Goal: Task Accomplishment & Management: Manage account settings

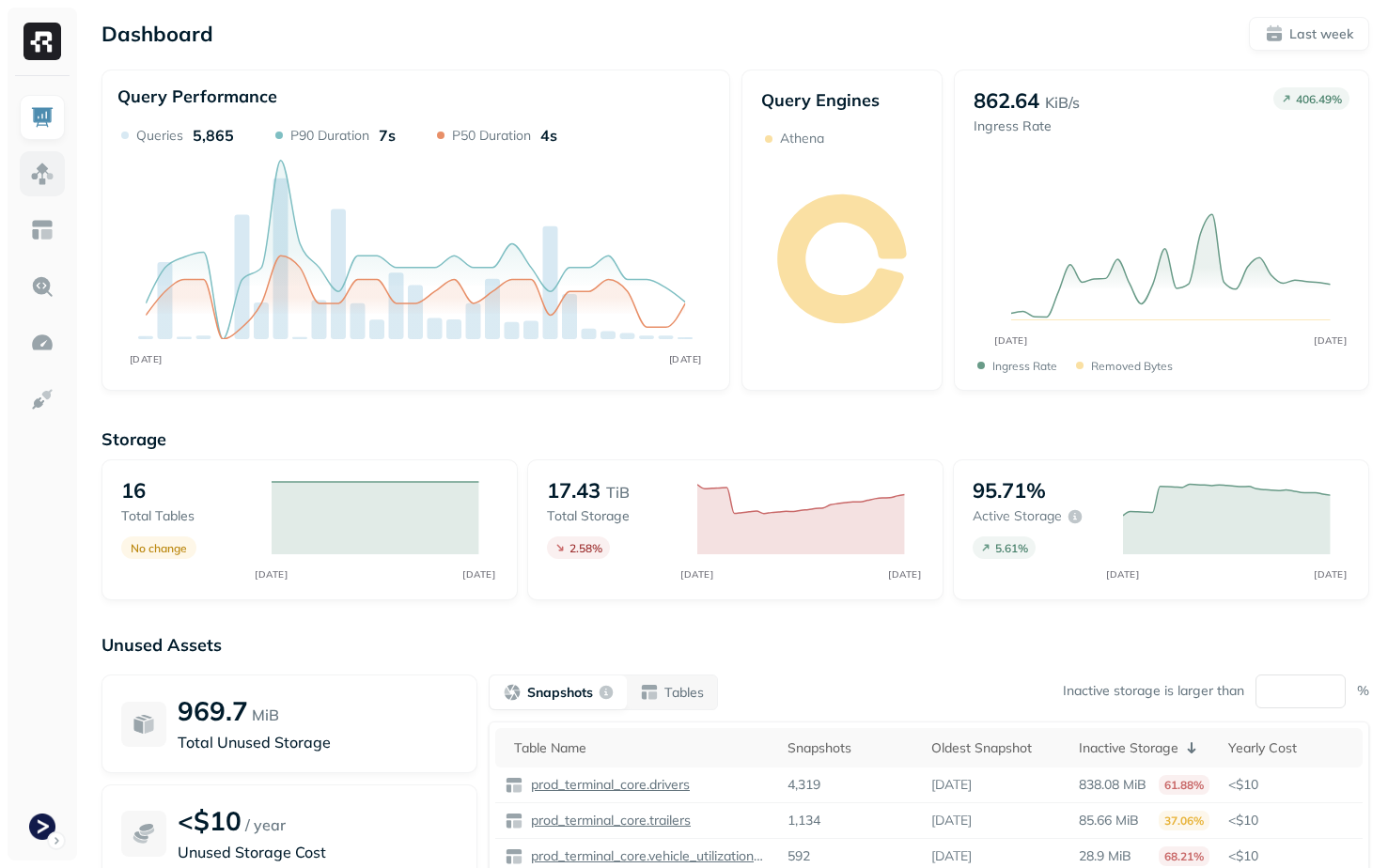
click at [37, 180] on img at bounding box center [41, 173] width 24 height 24
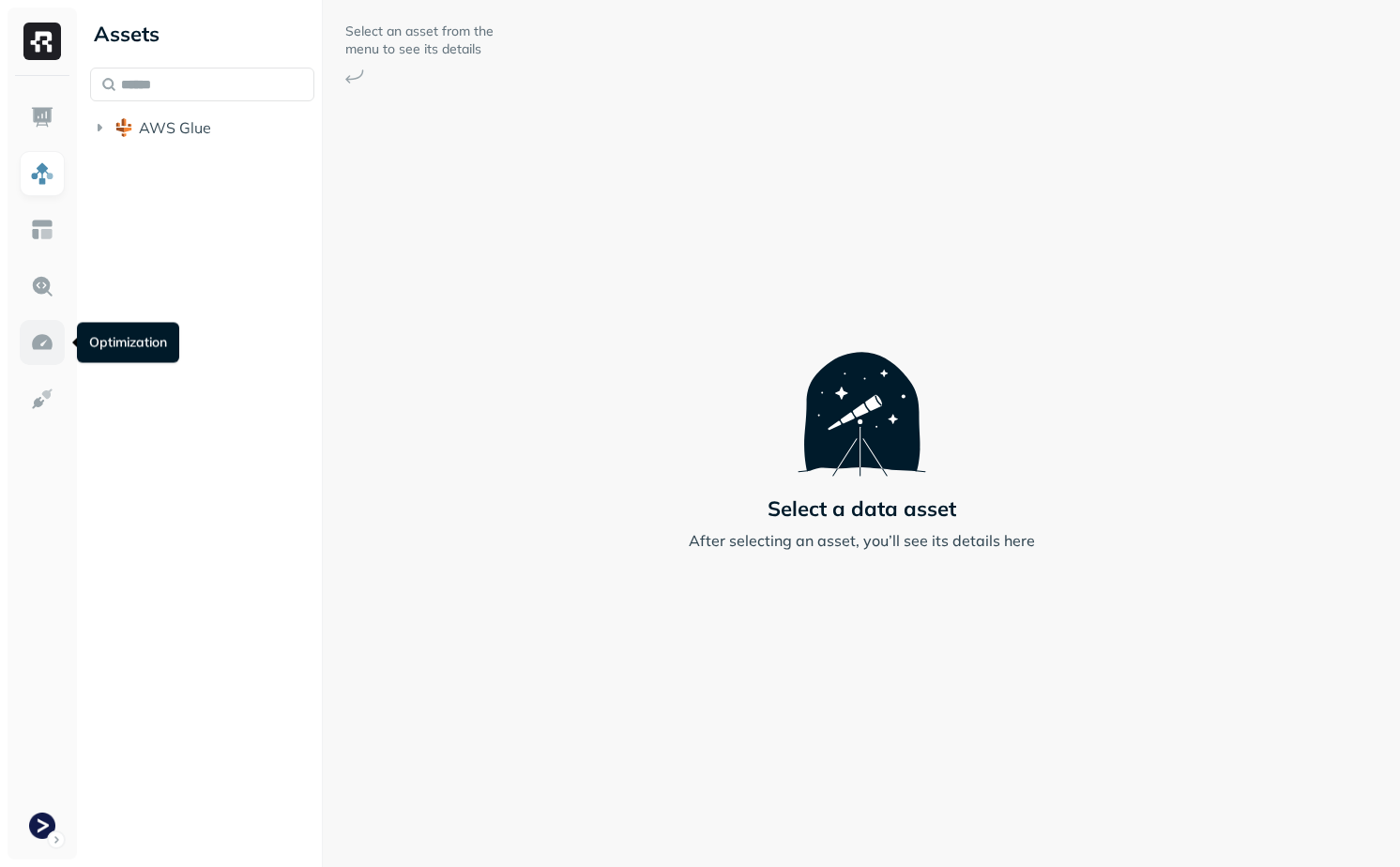
click at [58, 344] on link at bounding box center [42, 342] width 45 height 45
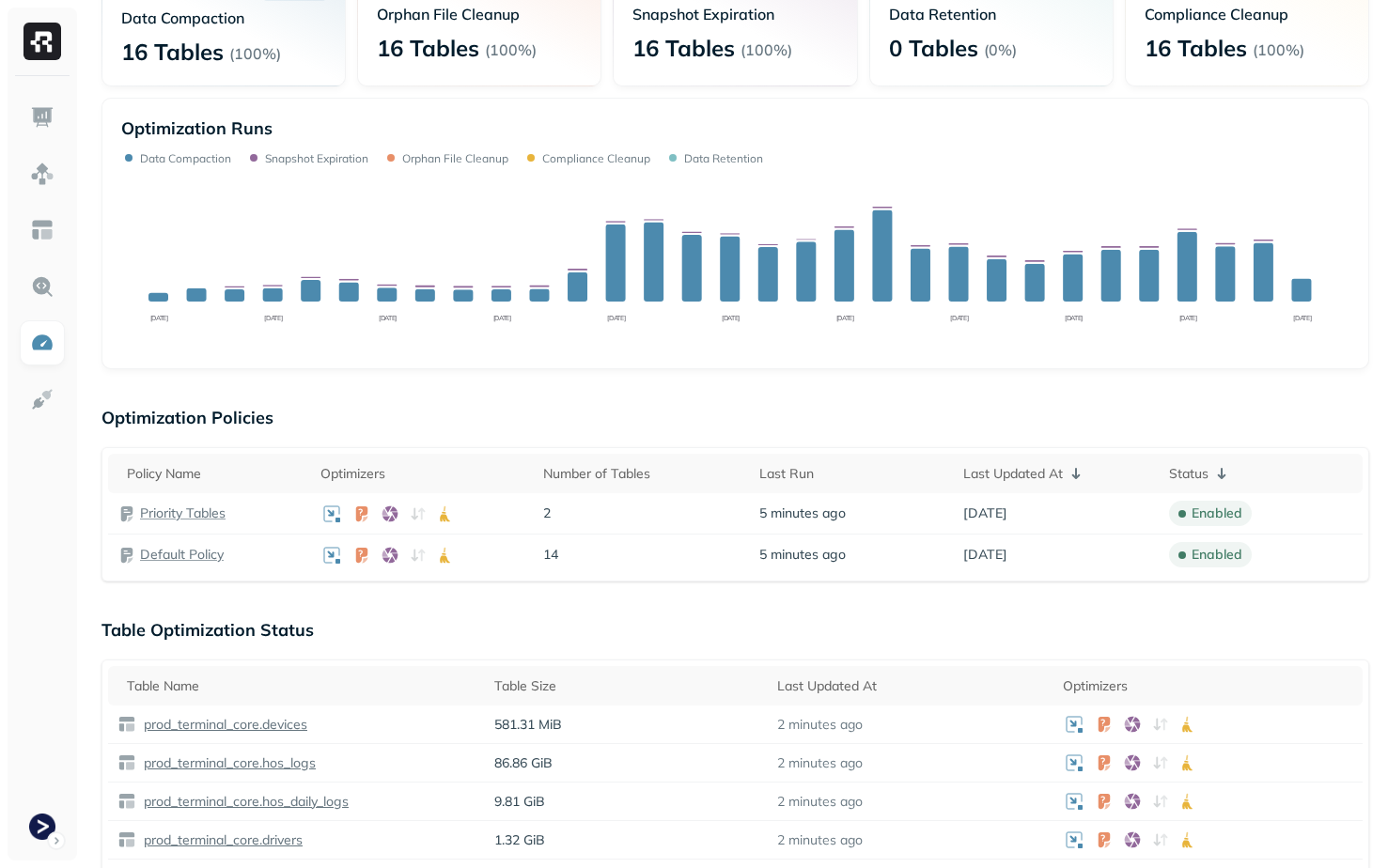
scroll to position [188, 0]
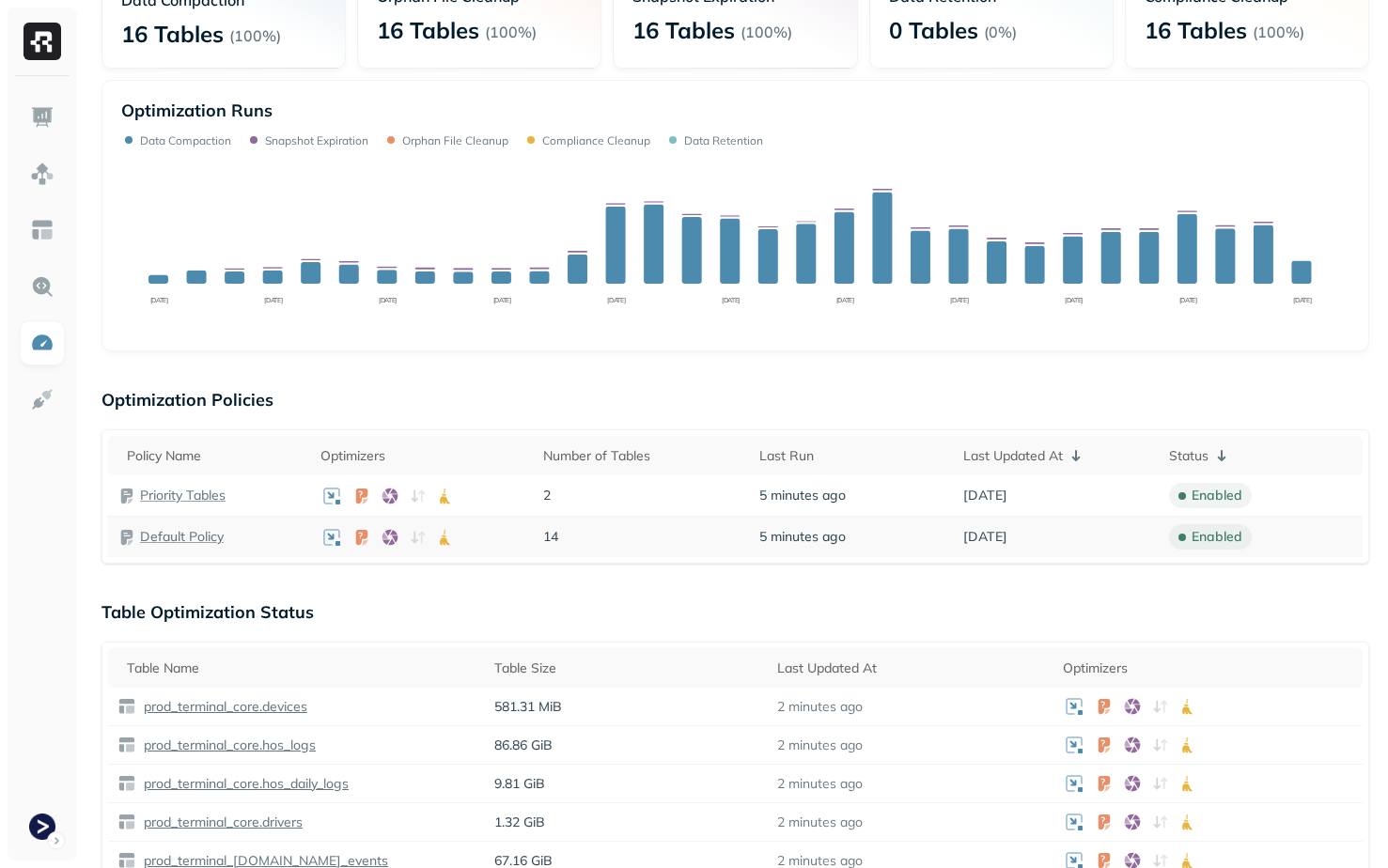
click at [202, 541] on p "Default Policy" at bounding box center [182, 537] width 84 height 18
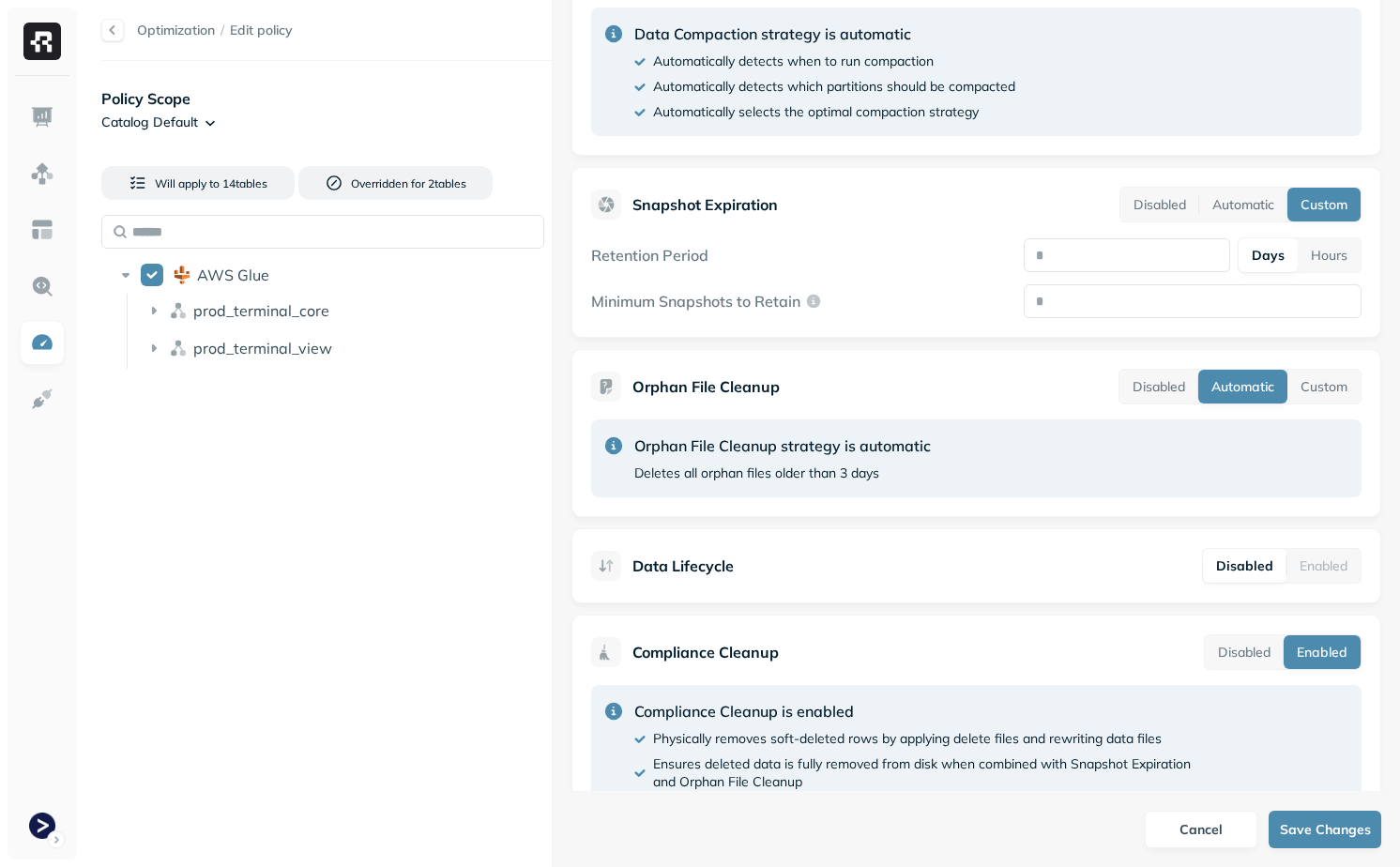
scroll to position [527, 0]
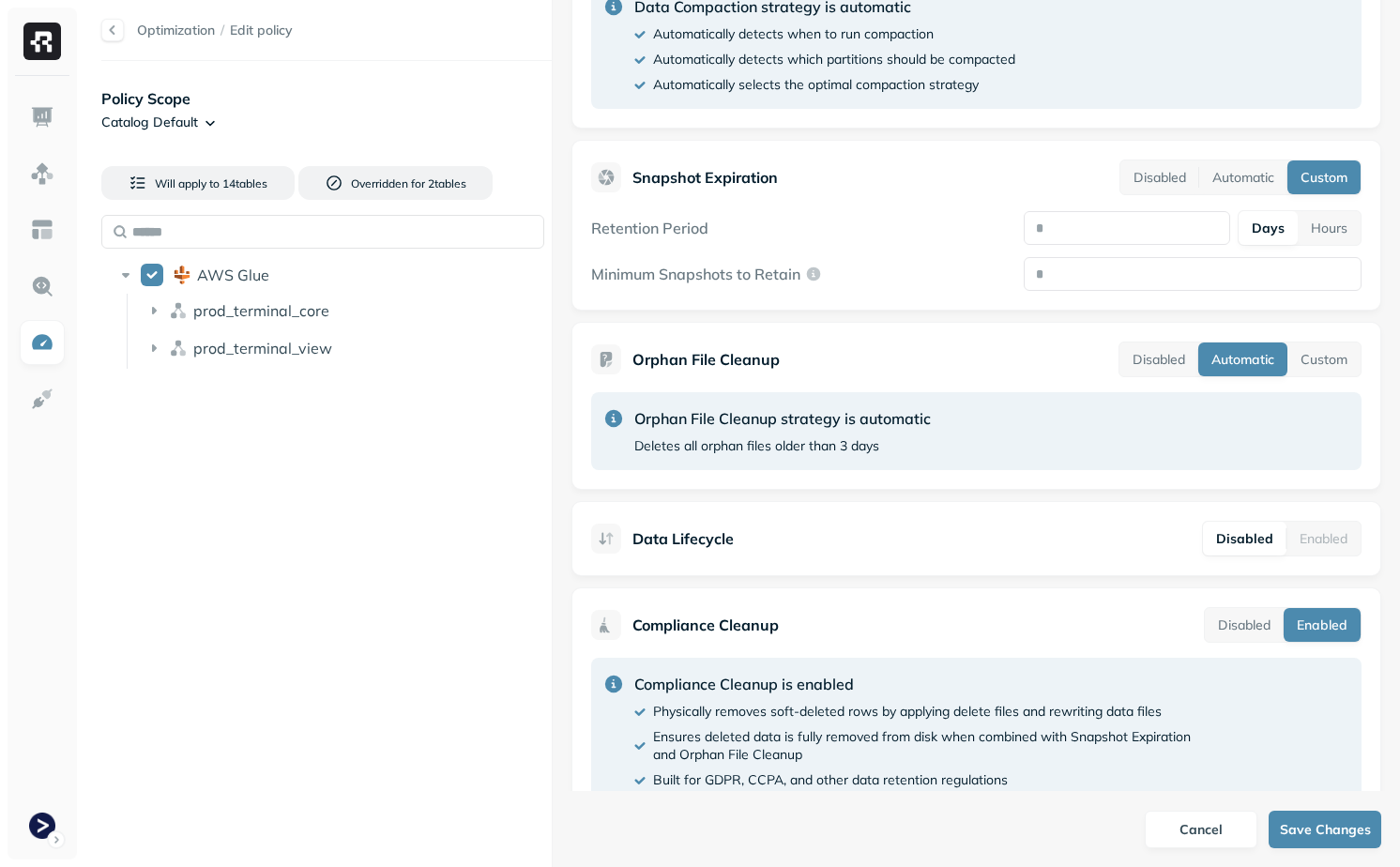
drag, startPoint x: 1080, startPoint y: 230, endPoint x: 956, endPoint y: 234, distance: 124.1
click at [956, 233] on div "Retention Period * Days Hours" at bounding box center [976, 227] width 771 height 35
drag, startPoint x: 1053, startPoint y: 269, endPoint x: 947, endPoint y: 269, distance: 106.0
click at [947, 269] on div "Minimum Snapshots to Retain *" at bounding box center [976, 273] width 771 height 34
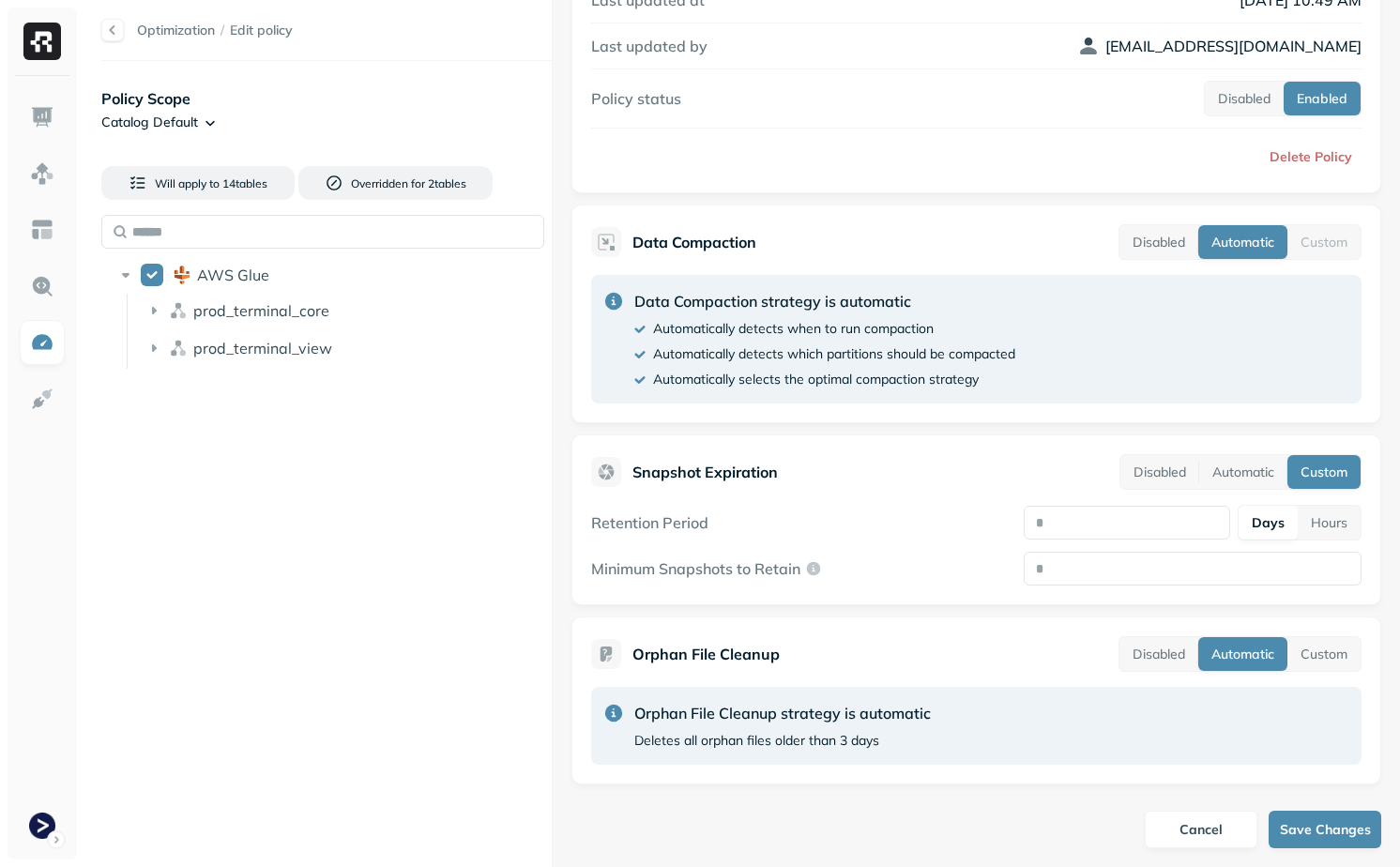
scroll to position [223, 0]
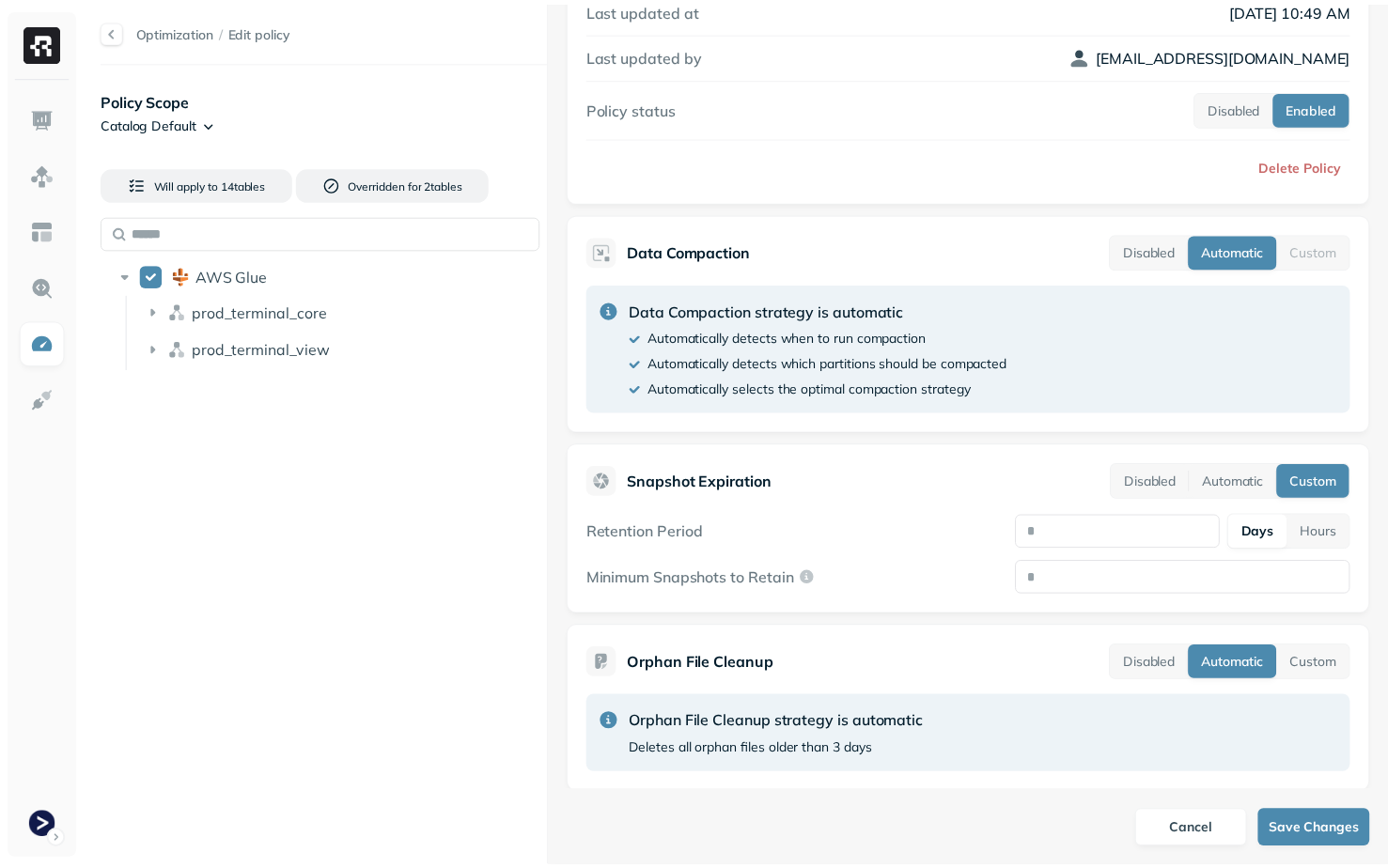
scroll to position [188, 0]
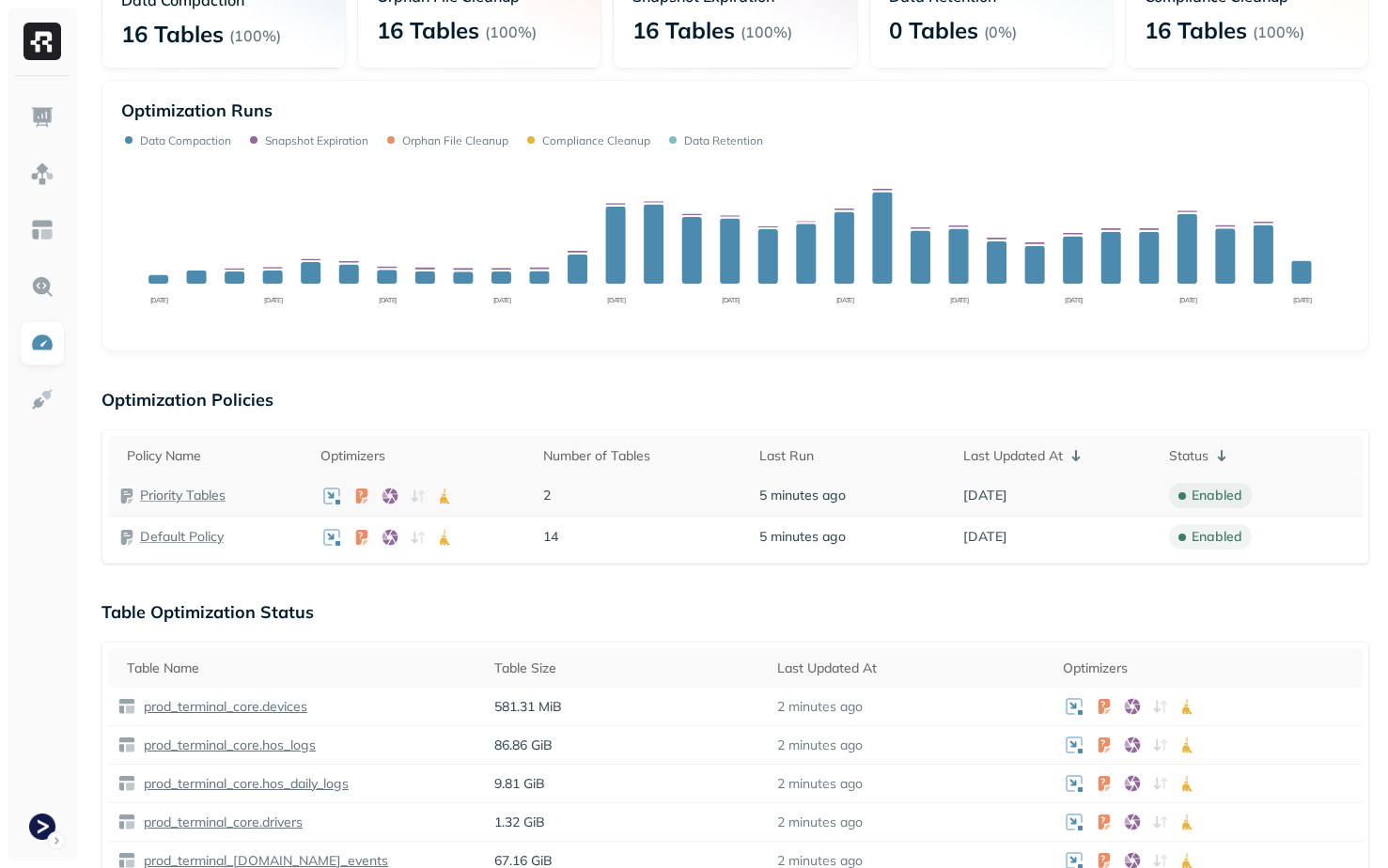
click at [193, 494] on p "Priority Tables" at bounding box center [183, 495] width 85 height 18
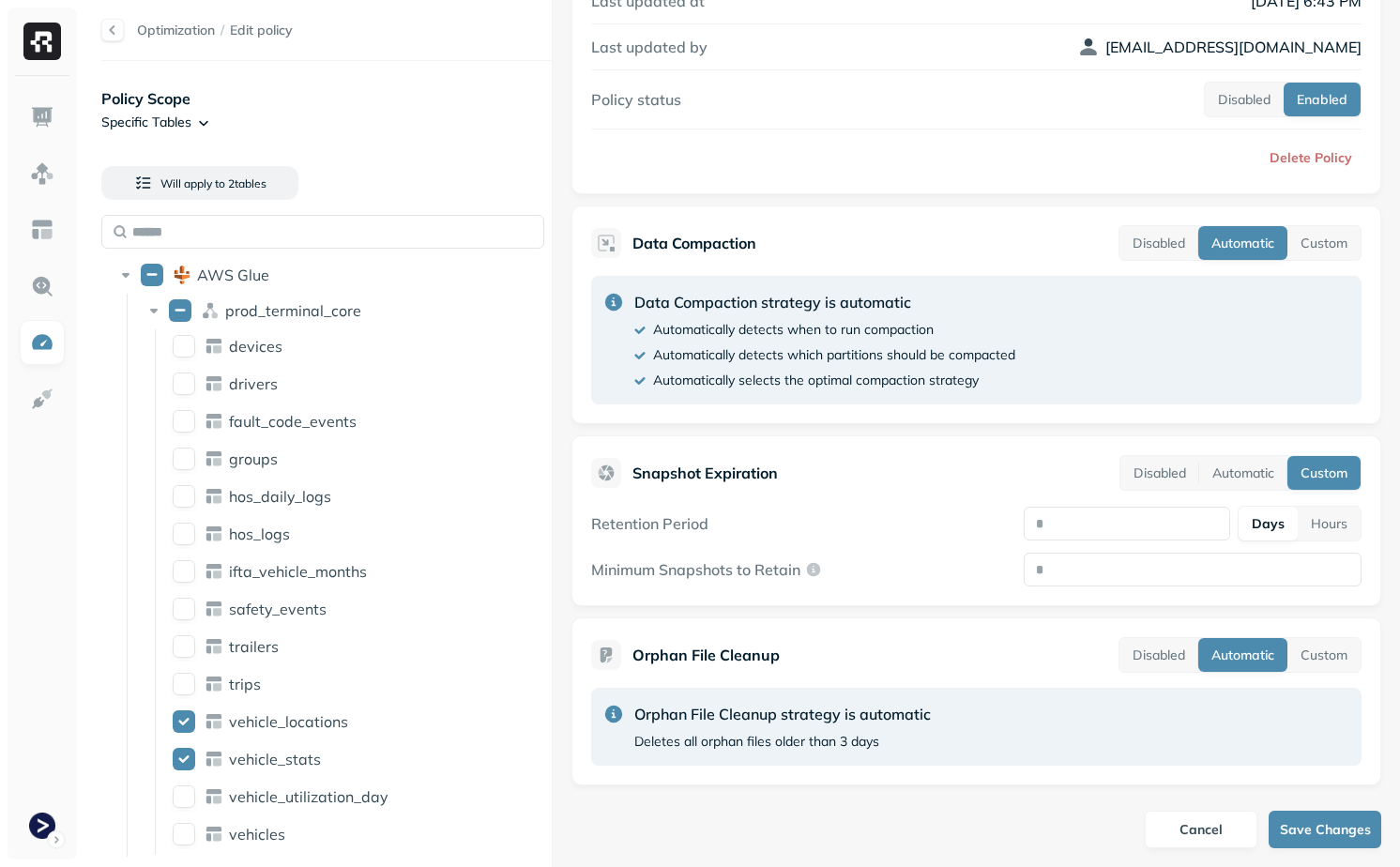
scroll to position [242, 0]
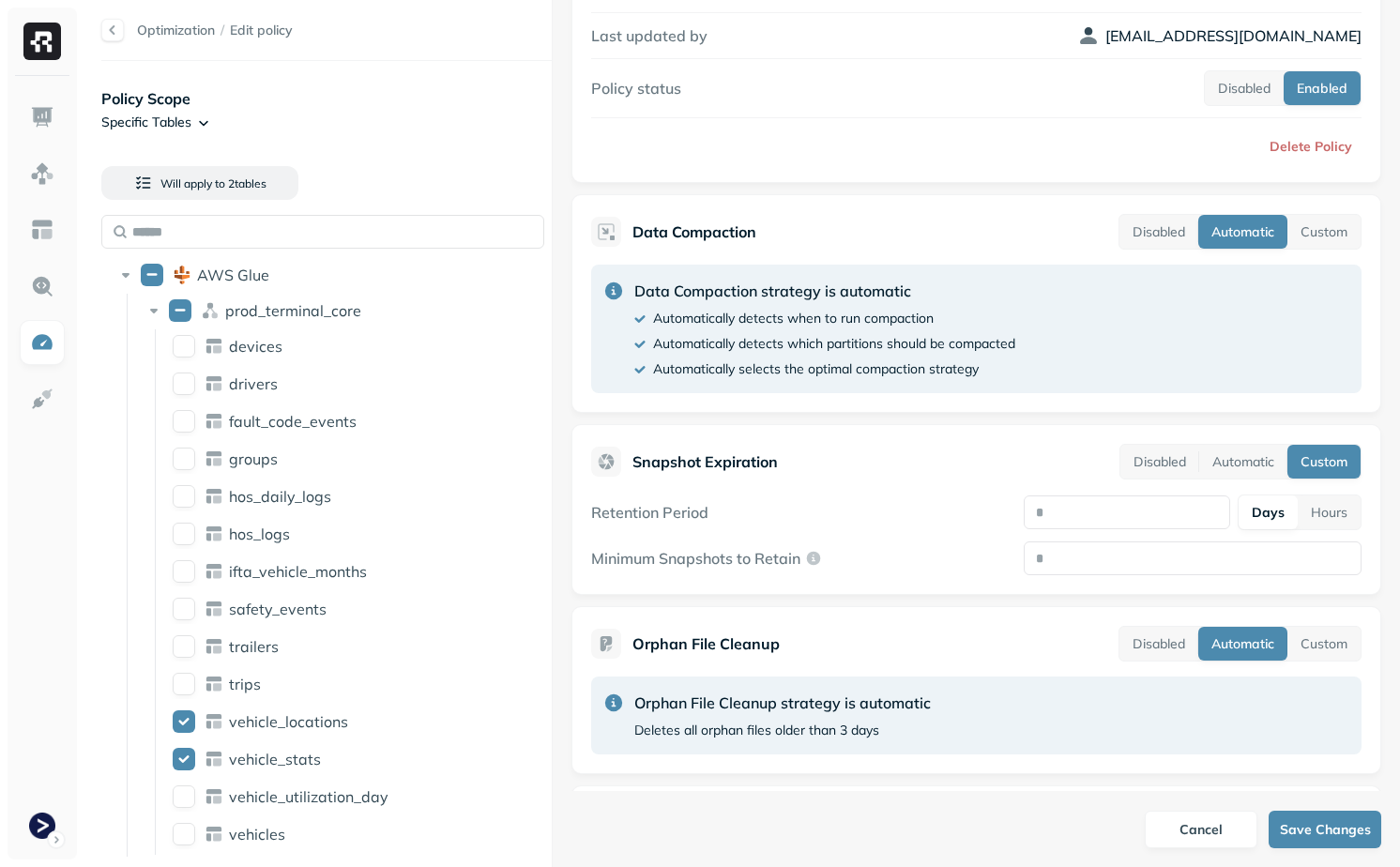
drag, startPoint x: 1055, startPoint y: 513, endPoint x: 965, endPoint y: 513, distance: 90.0
click at [965, 513] on div "Retention Period * Days Hours" at bounding box center [976, 511] width 771 height 35
drag, startPoint x: 1062, startPoint y: 560, endPoint x: 1008, endPoint y: 559, distance: 54.0
click at [1024, 559] on input "*" at bounding box center [1193, 557] width 338 height 34
click at [1009, 546] on div "Minimum Snapshots to Retain *" at bounding box center [976, 557] width 771 height 34
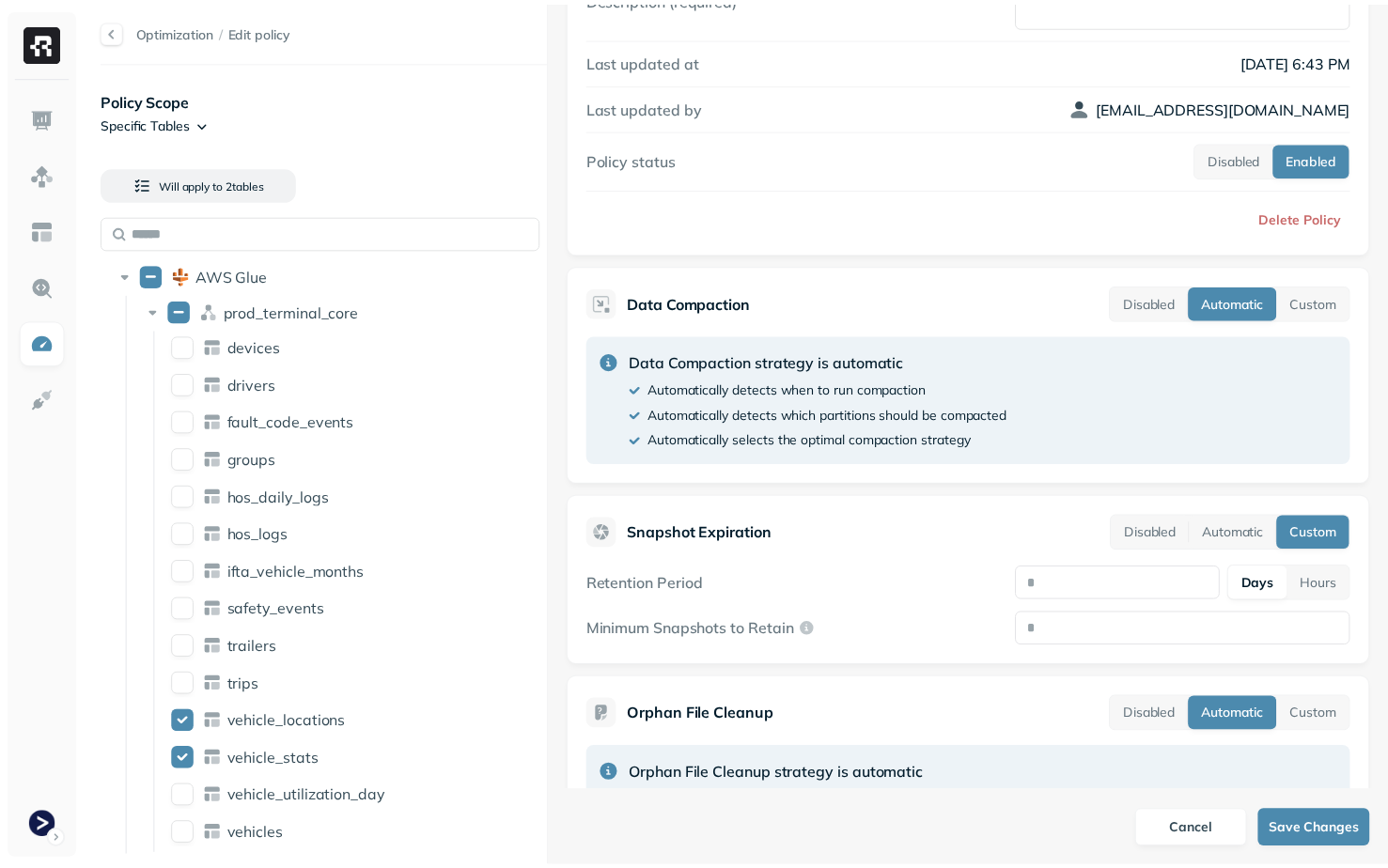
scroll to position [0, 0]
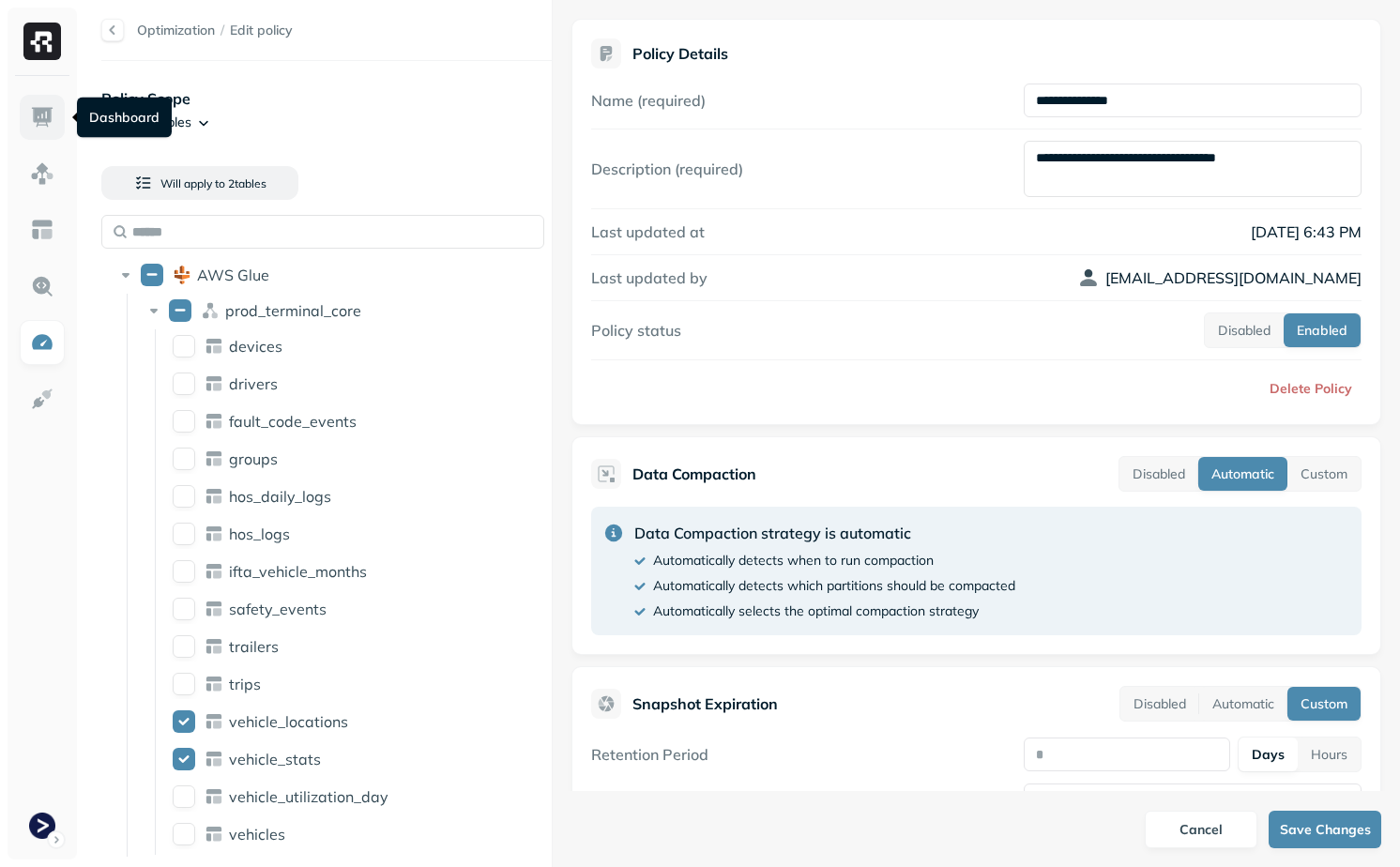
click at [41, 110] on img at bounding box center [41, 117] width 24 height 24
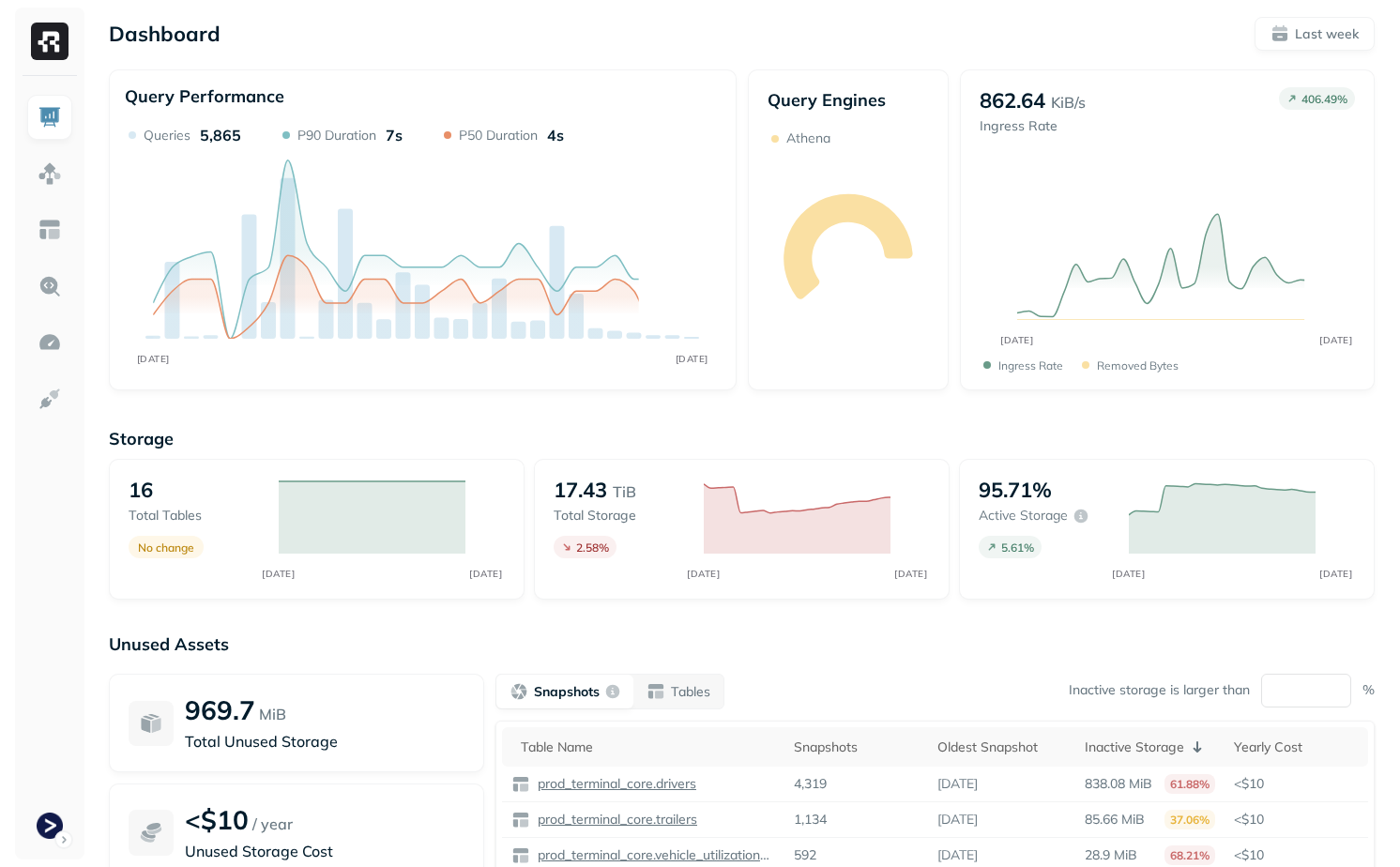
scroll to position [177, 0]
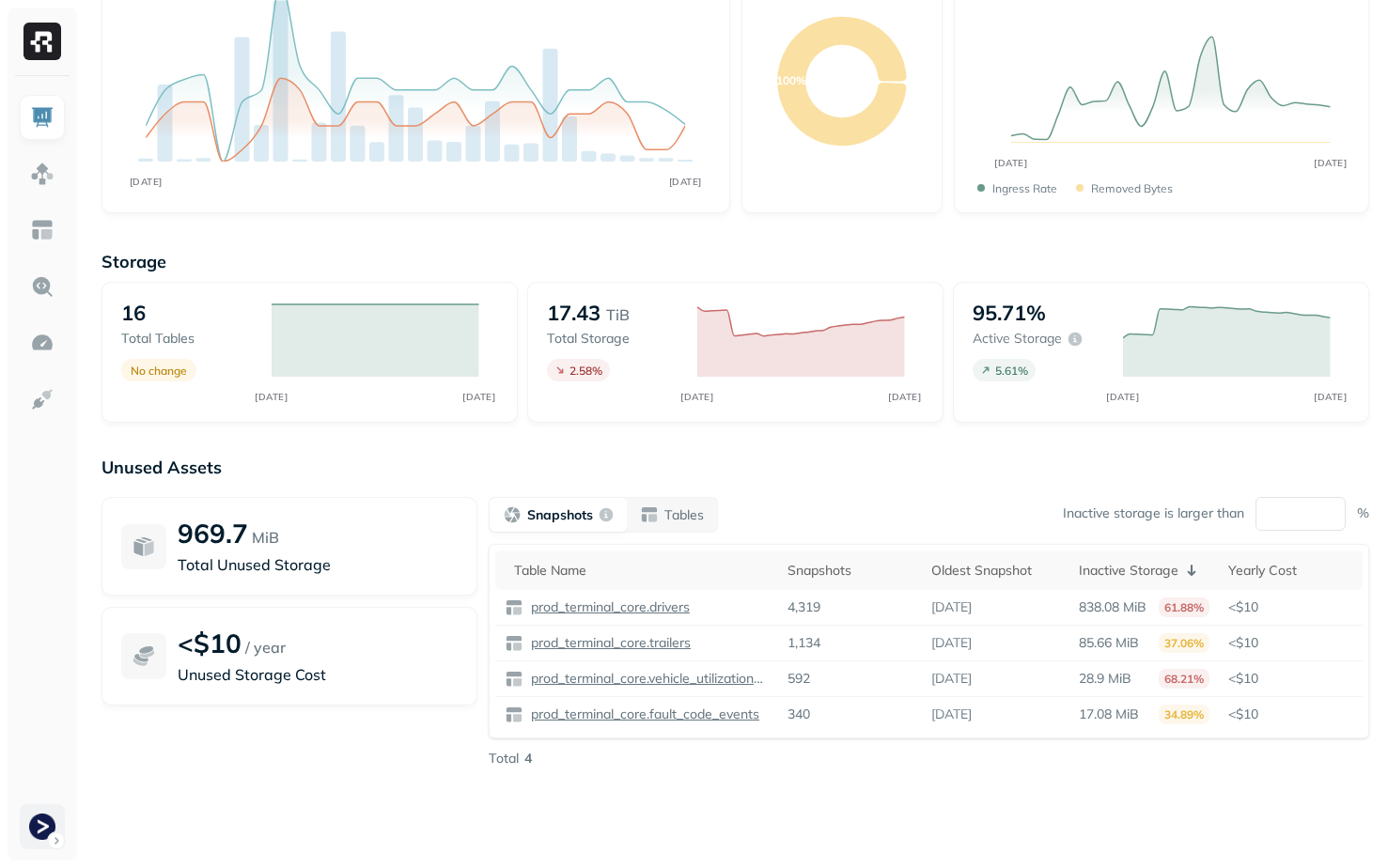
click at [45, 818] on html "Dashboard Last week Query Performance OCT [DATE] Queries 5,865 P90 Duration 7s …" at bounding box center [694, 345] width 1388 height 1046
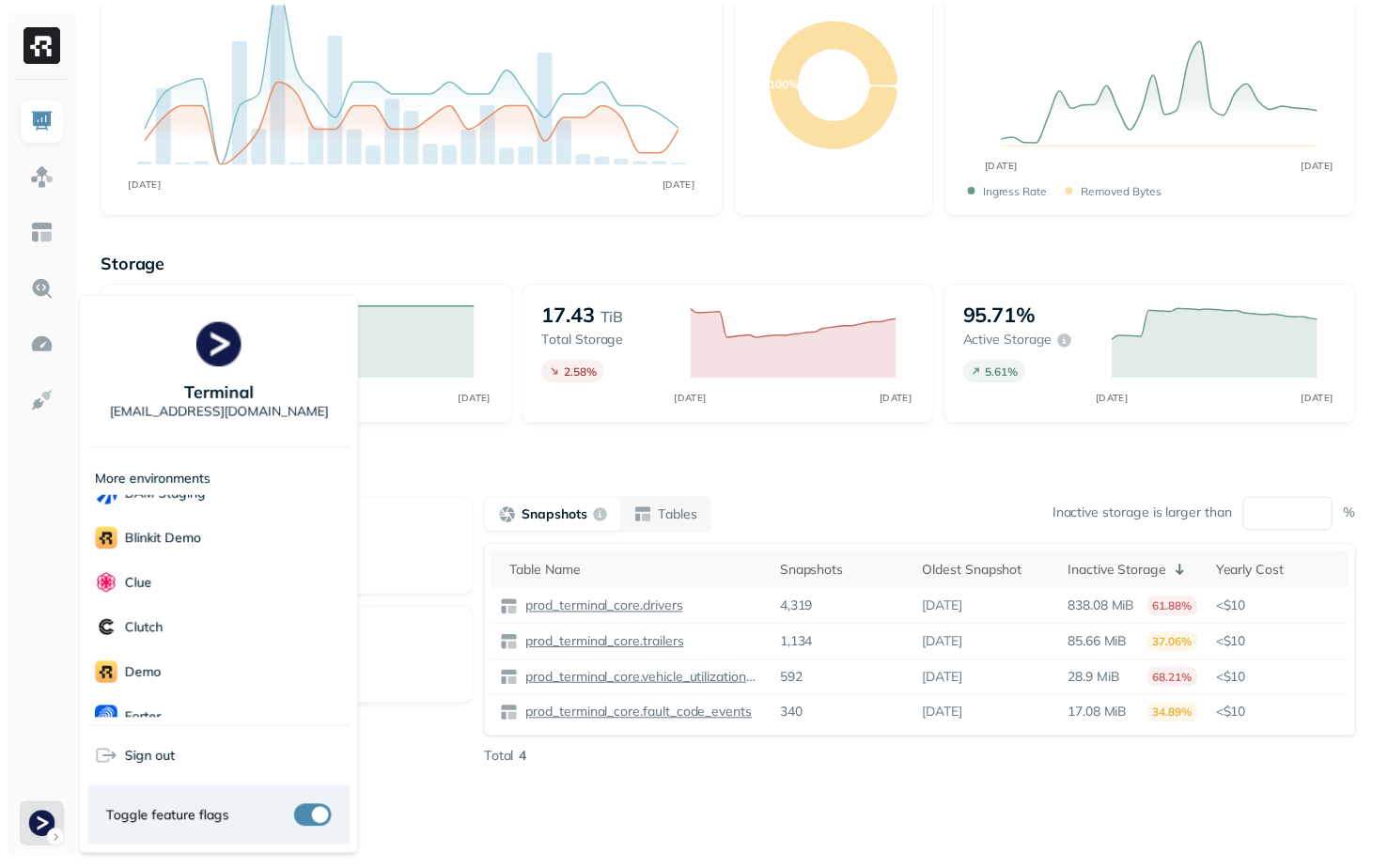
scroll to position [114, 0]
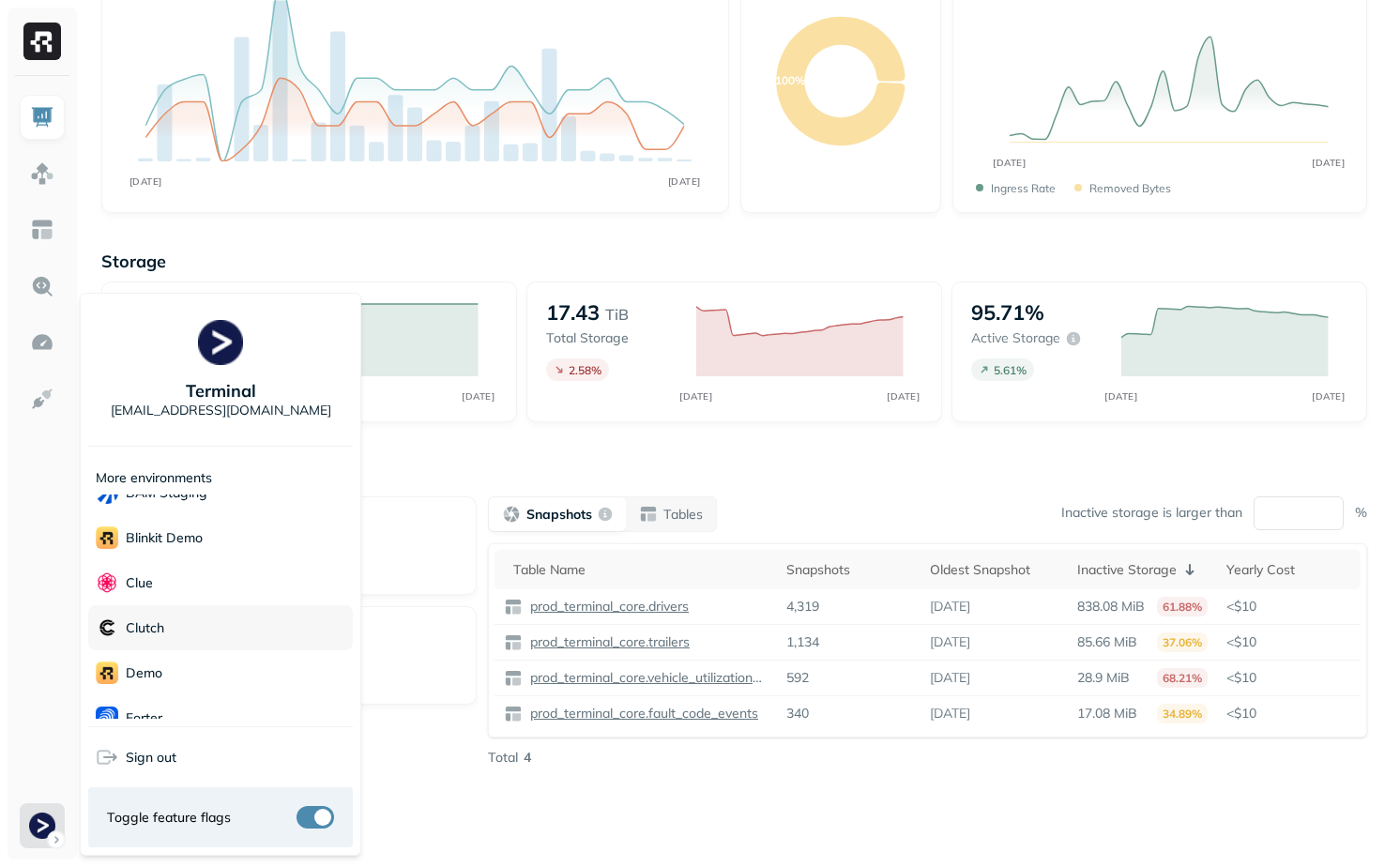
click at [201, 635] on div "Clutch" at bounding box center [221, 627] width 265 height 45
click at [509, 449] on html "Dashboard Last week Query Performance OCT [DATE] Queries 5,865 P90 Duration 7s …" at bounding box center [700, 344] width 1400 height 1044
